Goal: Navigation & Orientation: Find specific page/section

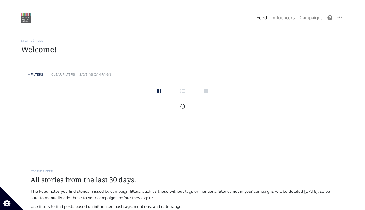
click at [308, 19] on link "Campaigns" at bounding box center [311, 18] width 28 height 12
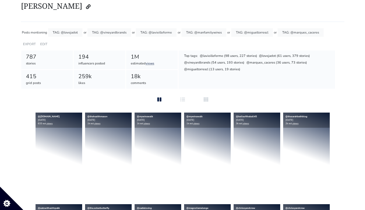
scroll to position [45, 0]
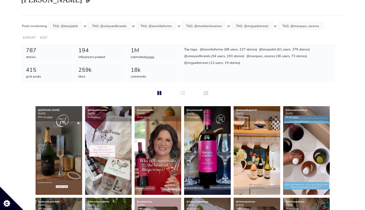
scroll to position [53, 0]
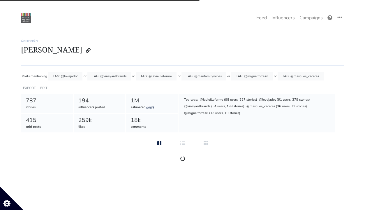
scroll to position [67, 0]
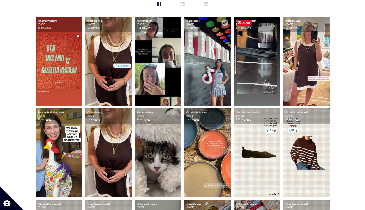
scroll to position [88, 0]
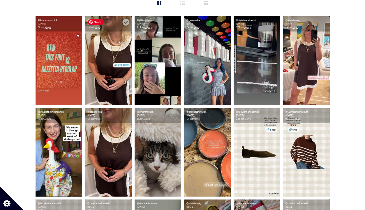
click at [112, 65] on img at bounding box center [108, 60] width 47 height 89
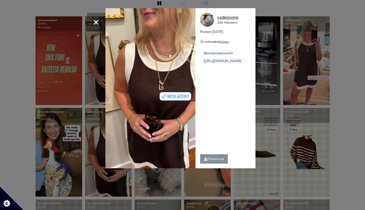
click at [226, 17] on div "sadieloving" at bounding box center [227, 17] width 21 height 6
